Goal: Book appointment/travel/reservation

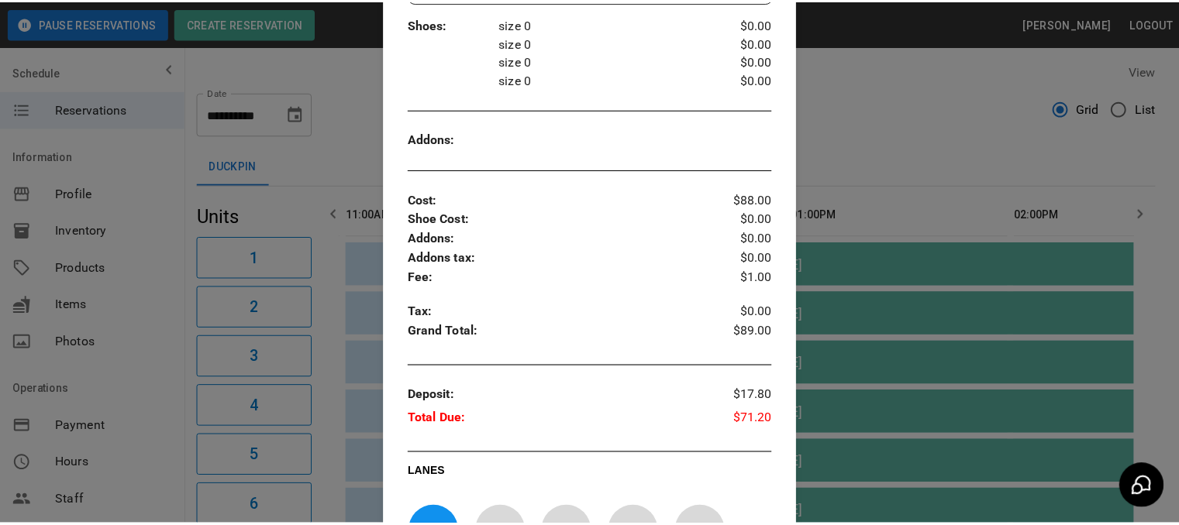
scroll to position [735, 0]
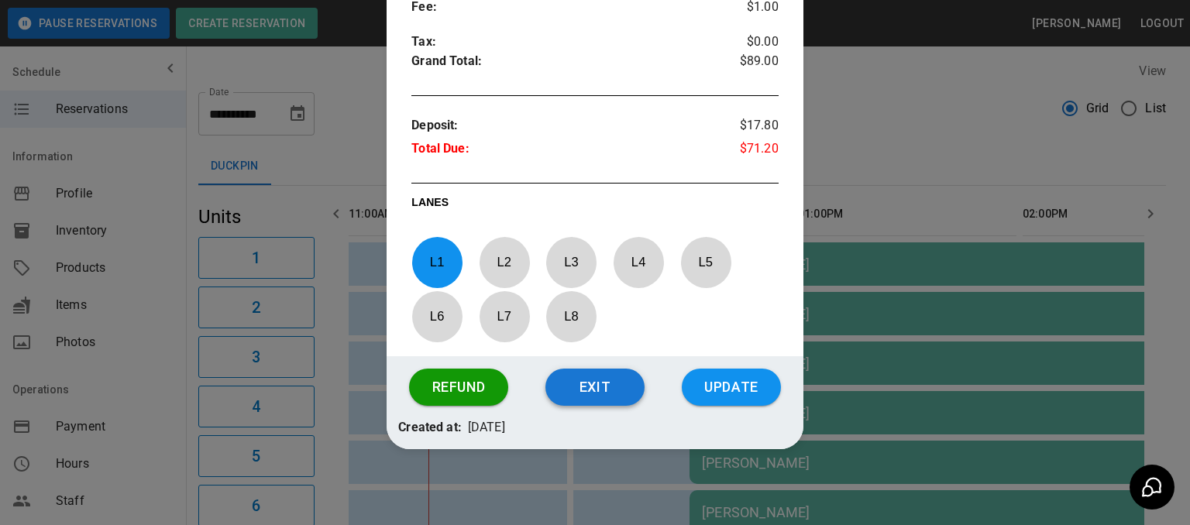
click at [582, 385] on button "Exit" at bounding box center [595, 387] width 99 height 37
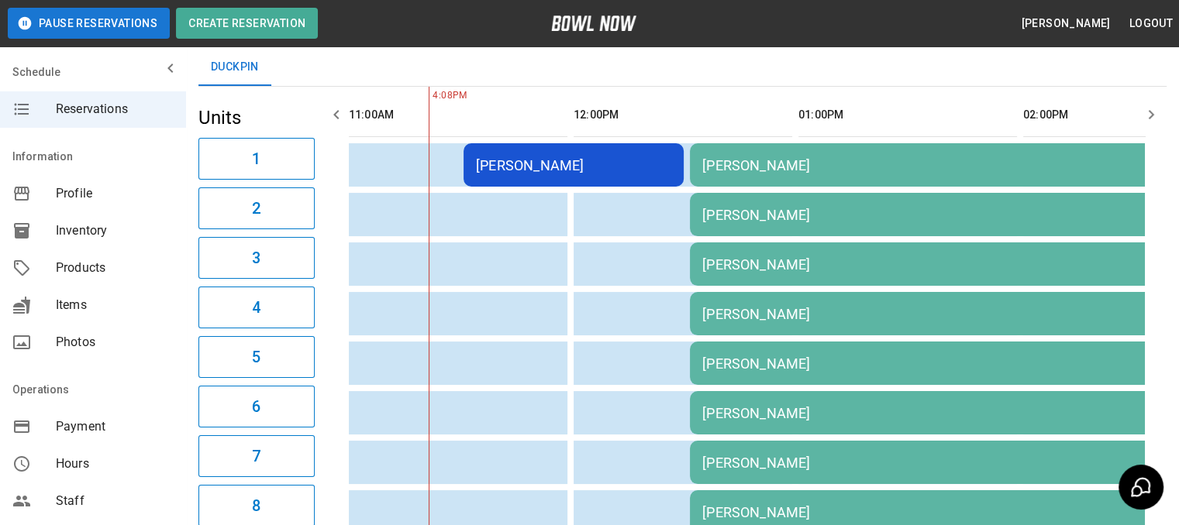
scroll to position [0, 0]
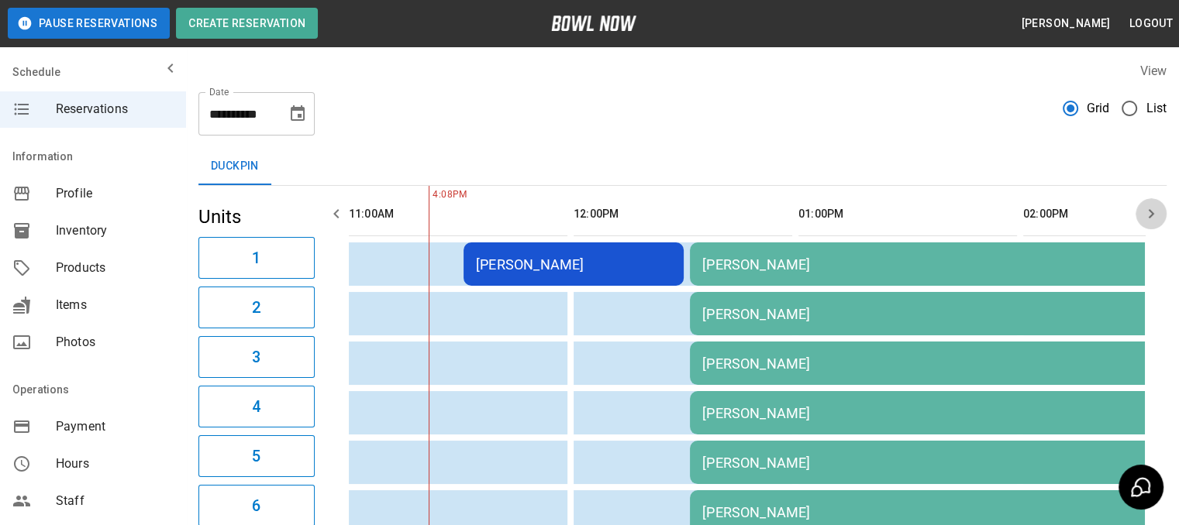
click at [1148, 217] on icon "button" at bounding box center [1150, 213] width 5 height 9
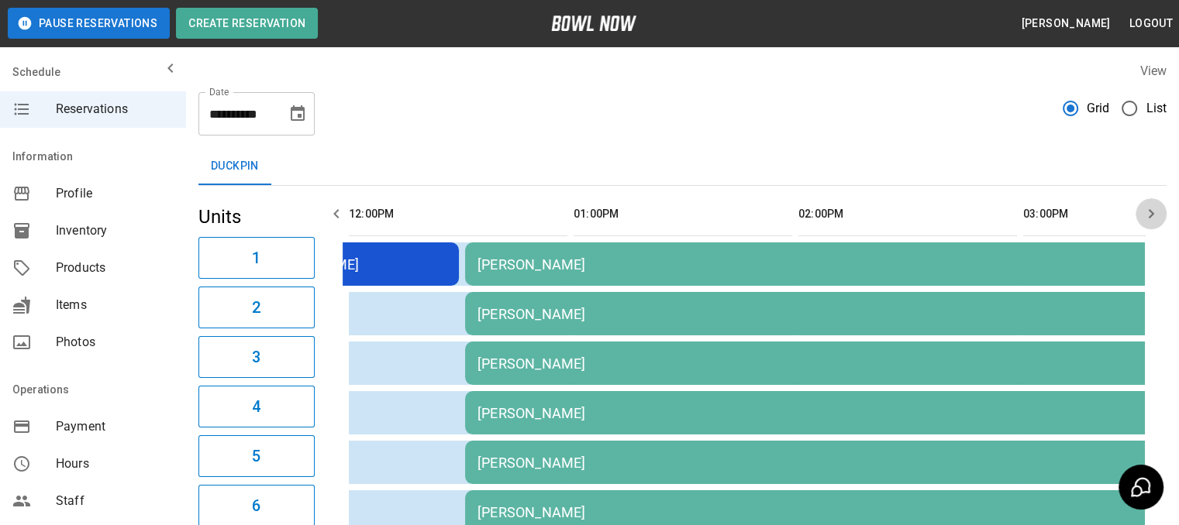
click at [1148, 217] on icon "button" at bounding box center [1150, 213] width 5 height 9
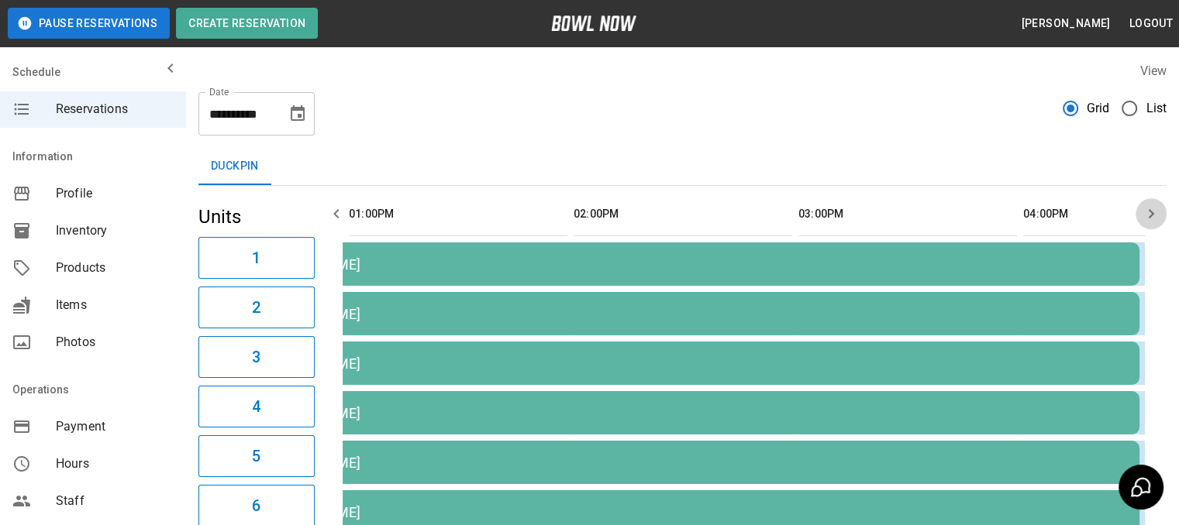
click at [1148, 217] on icon "button" at bounding box center [1150, 213] width 5 height 9
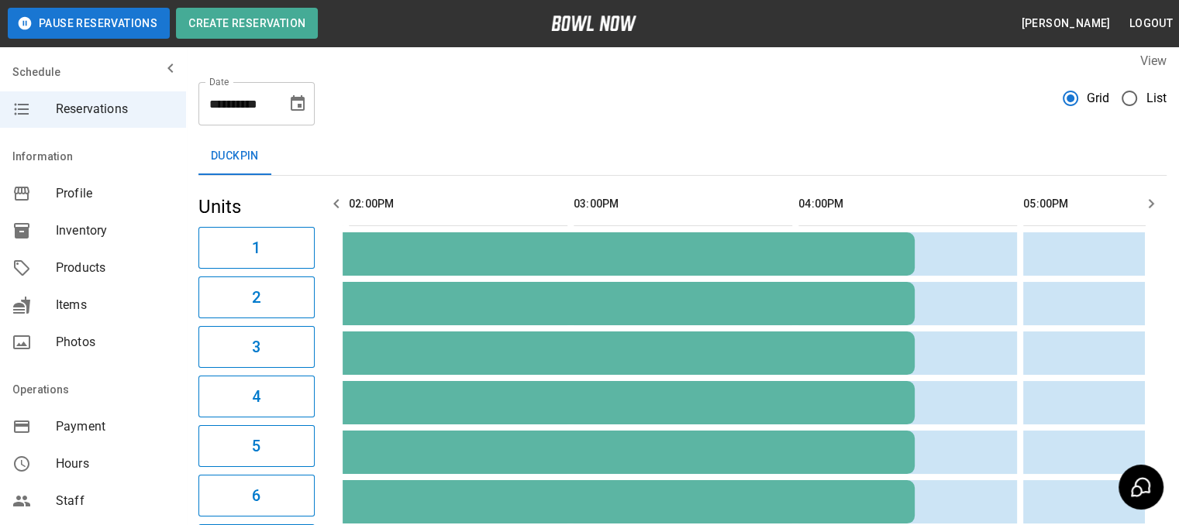
scroll to position [0, 0]
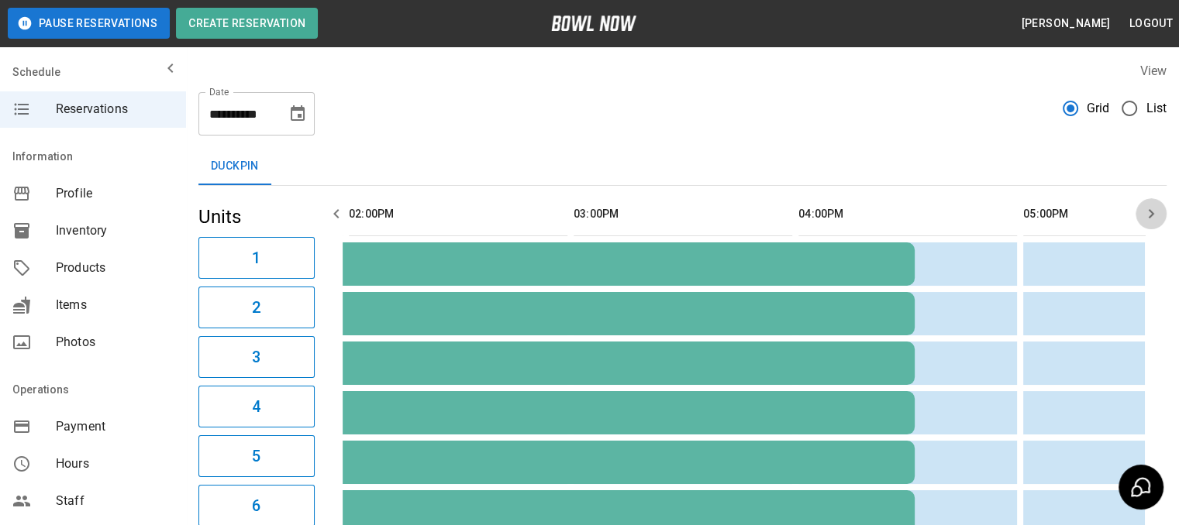
click at [1151, 212] on icon "button" at bounding box center [1150, 213] width 5 height 9
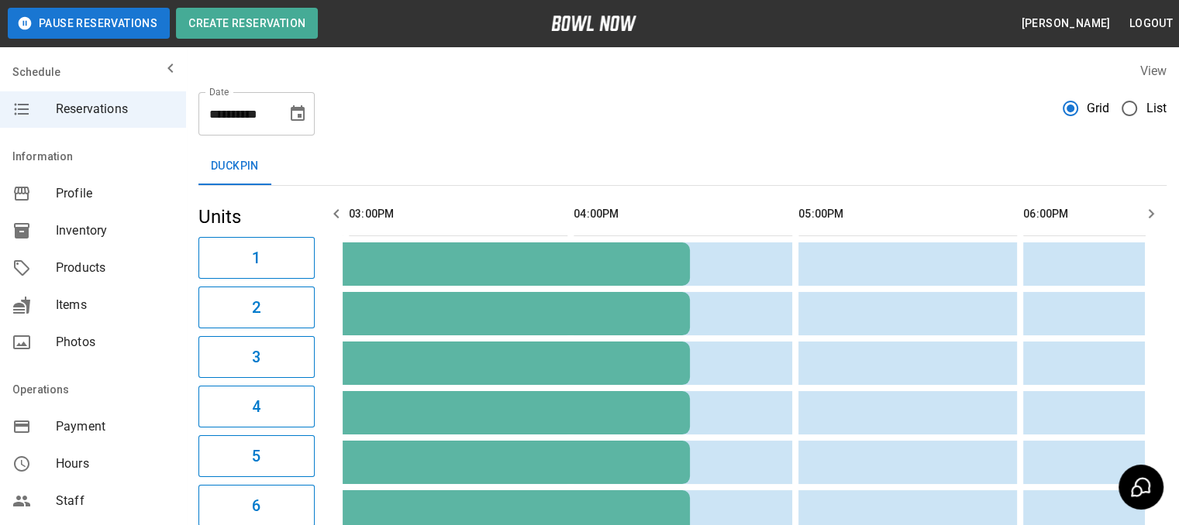
click at [1151, 212] on icon "button" at bounding box center [1150, 213] width 5 height 9
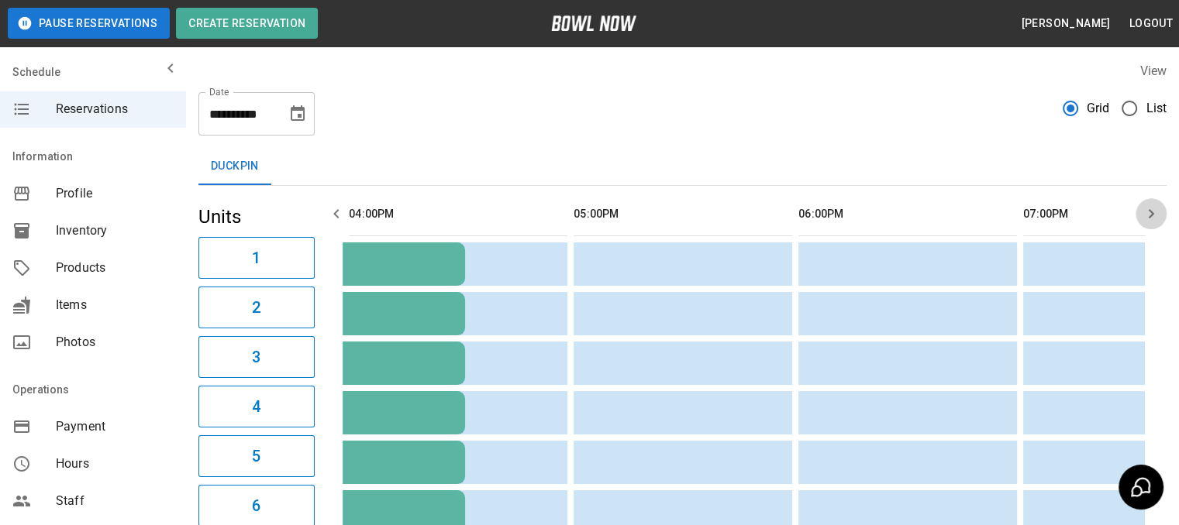
click at [1151, 212] on icon "button" at bounding box center [1150, 213] width 5 height 9
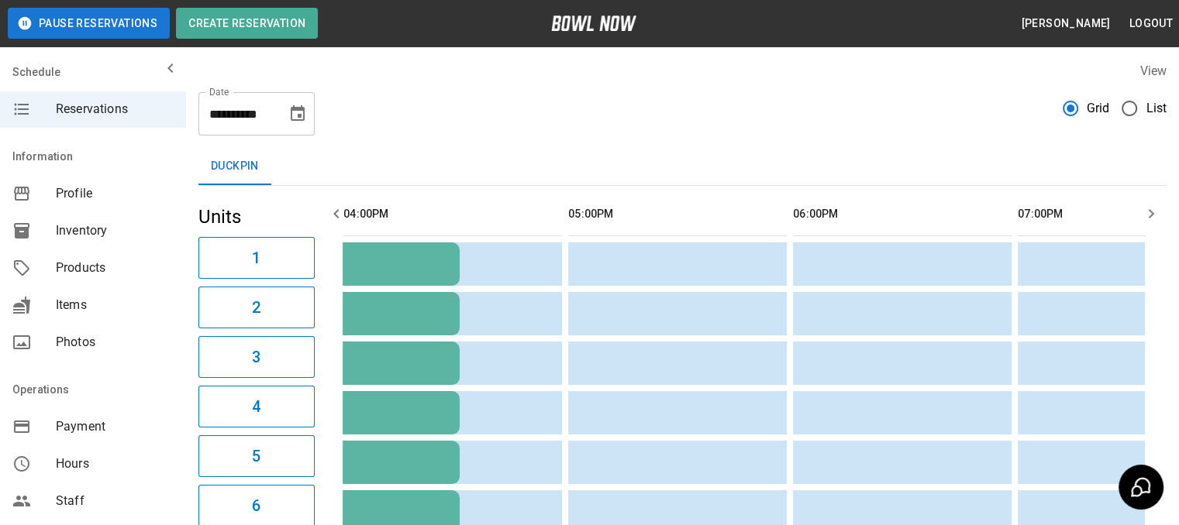
click at [1151, 212] on icon "button" at bounding box center [1150, 213] width 5 height 9
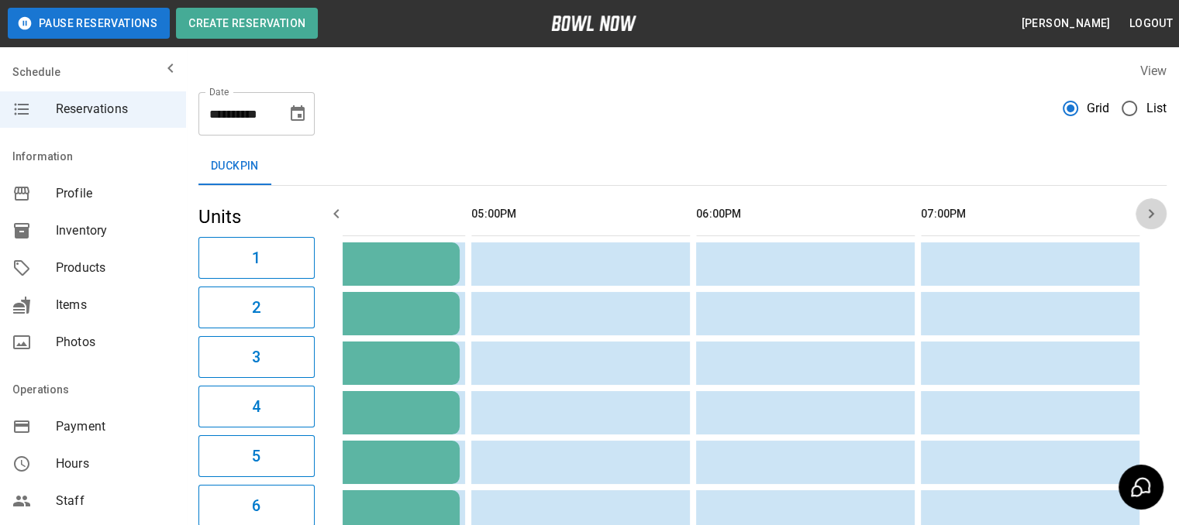
click at [1151, 212] on icon "button" at bounding box center [1150, 213] width 5 height 9
